Goal: Task Accomplishment & Management: Use online tool/utility

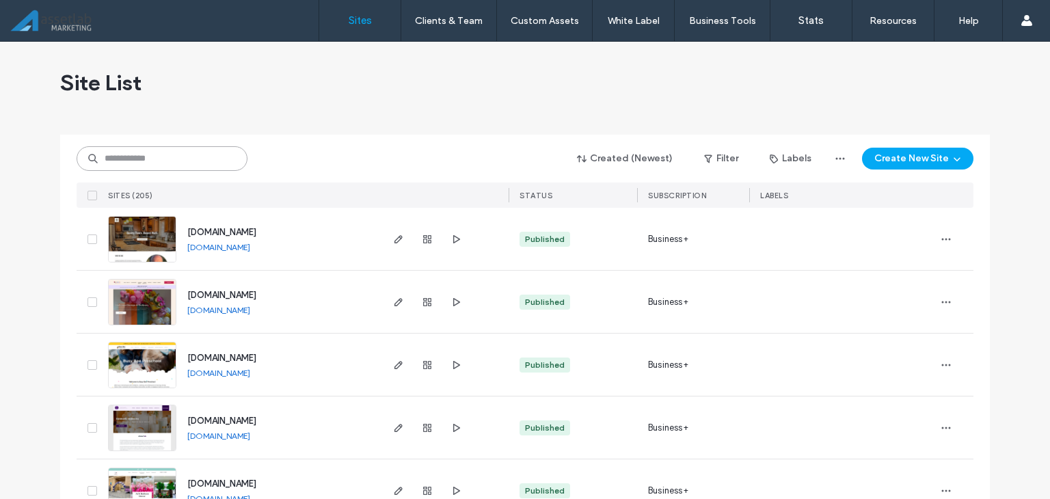
click at [137, 161] on input at bounding box center [162, 158] width 171 height 25
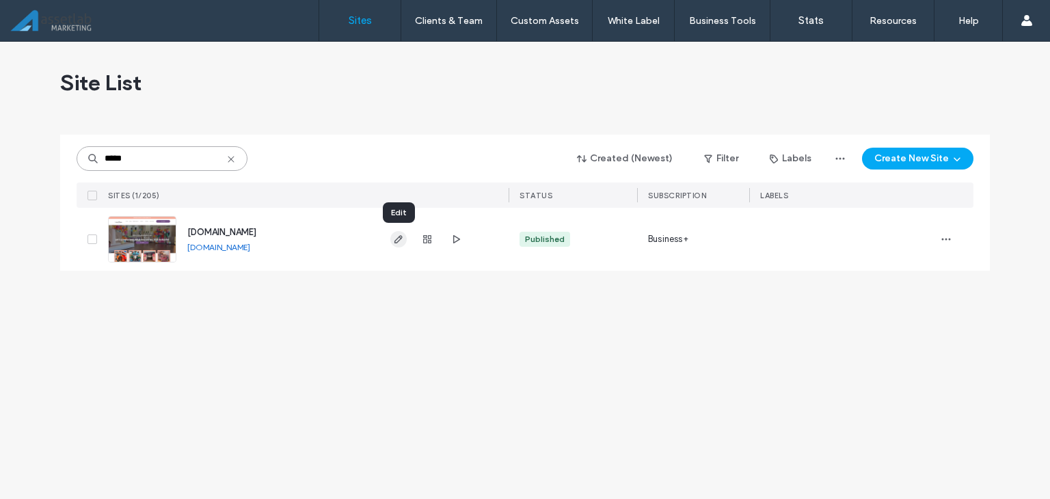
type input "*****"
click at [402, 235] on icon "button" at bounding box center [398, 239] width 11 height 11
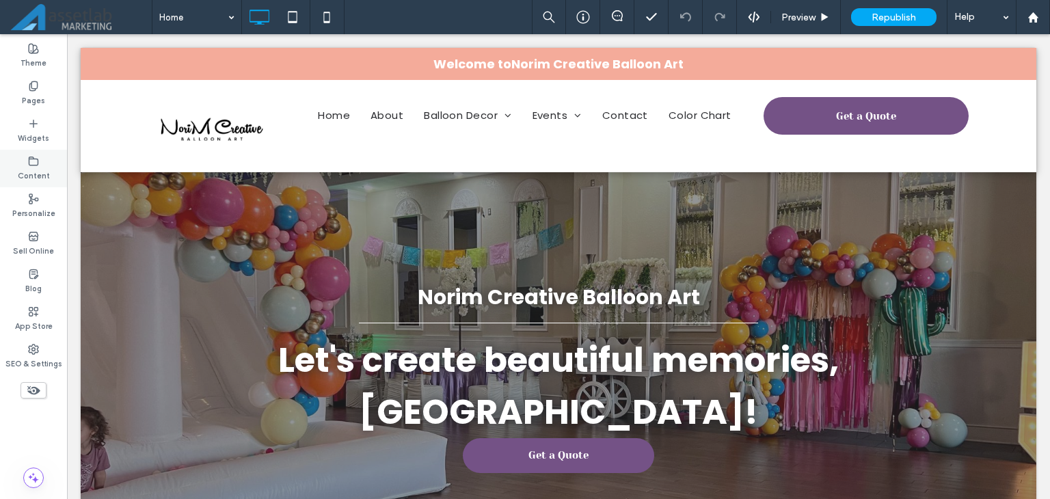
click at [23, 174] on label "Content" at bounding box center [34, 174] width 32 height 15
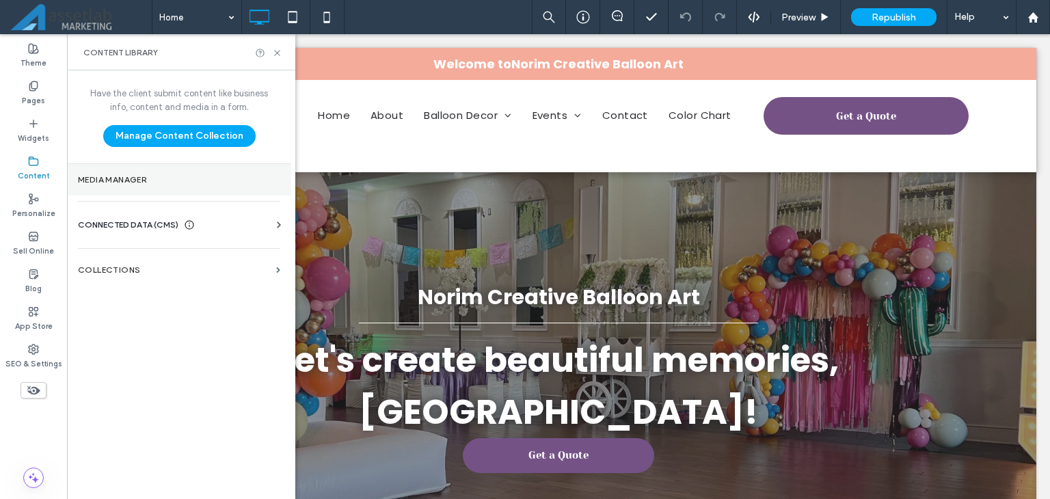
click at [168, 189] on section "Media Manager" at bounding box center [179, 179] width 224 height 31
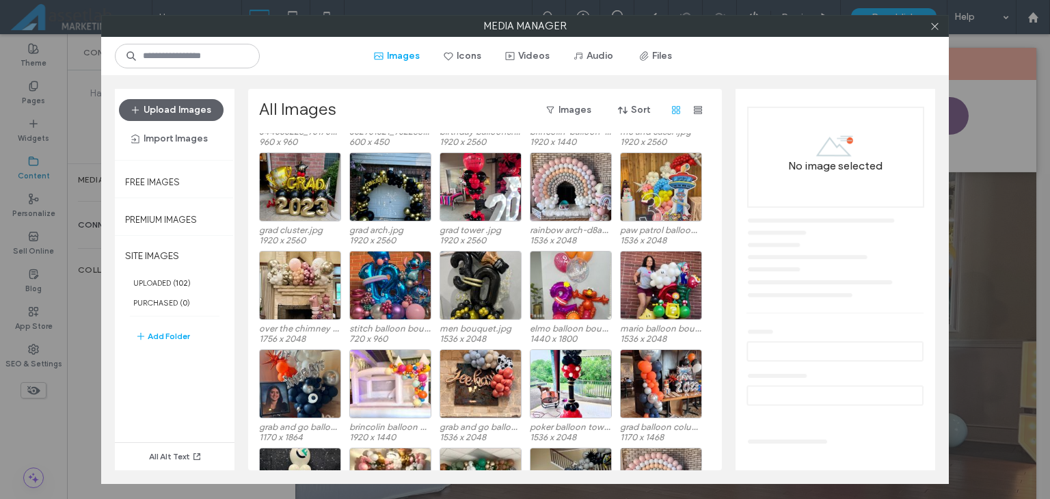
scroll to position [1260, 0]
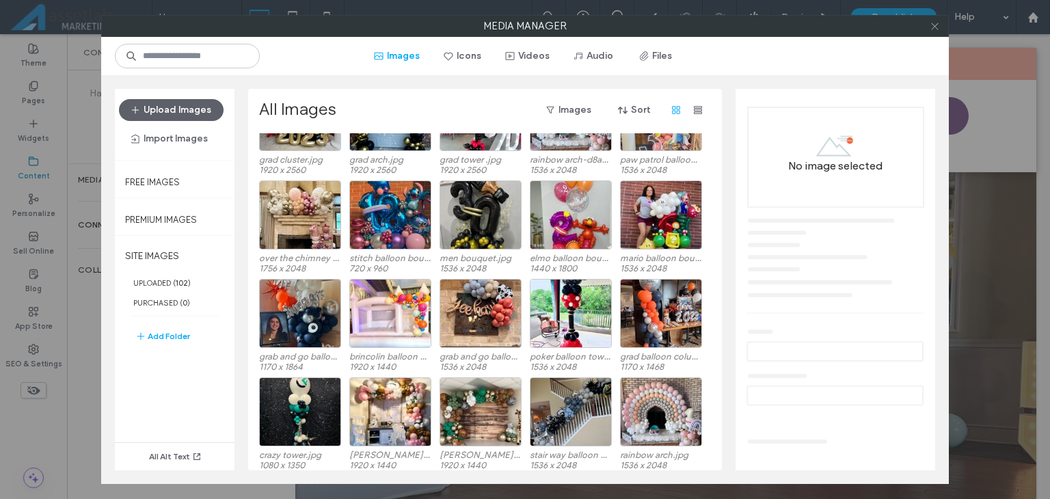
click at [935, 27] on icon at bounding box center [935, 26] width 10 height 10
